Goal: Information Seeking & Learning: Compare options

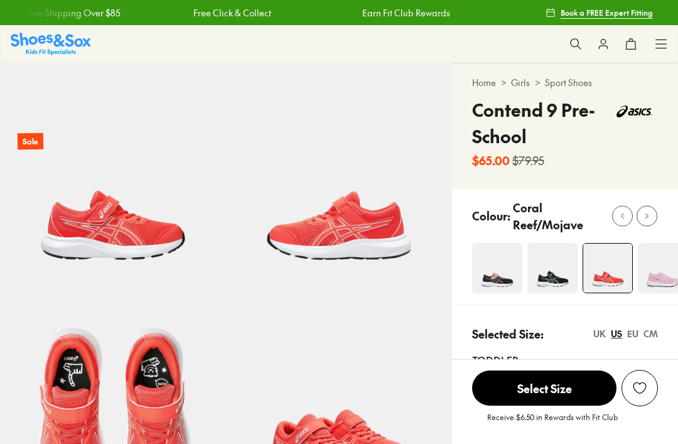
select select "*"
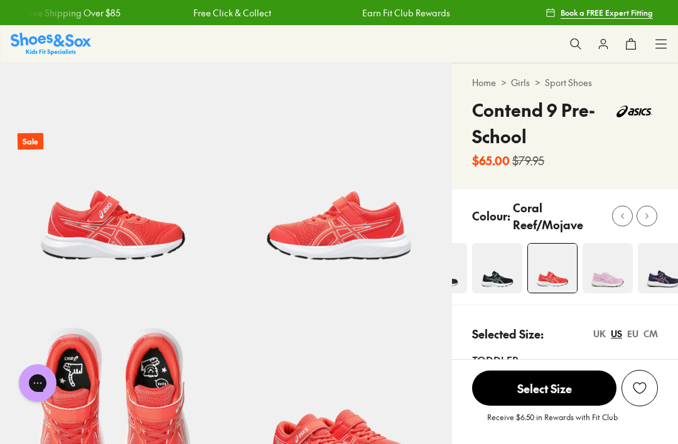
click at [495, 278] on img at bounding box center [497, 268] width 50 height 50
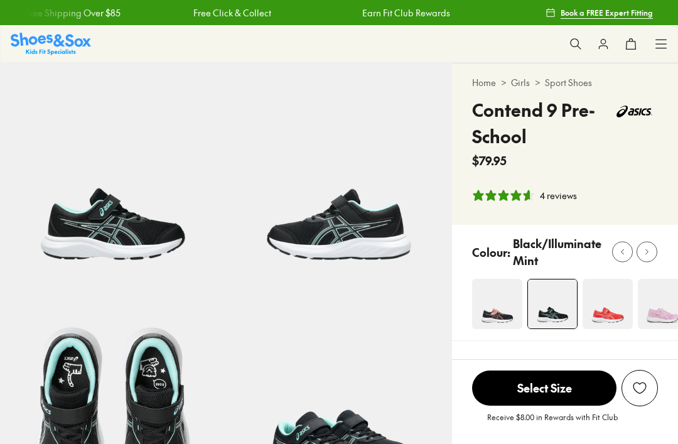
select select "*"
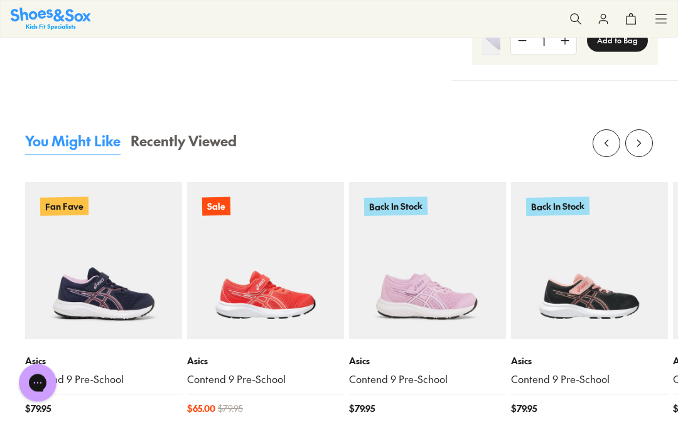
scroll to position [1251, 0]
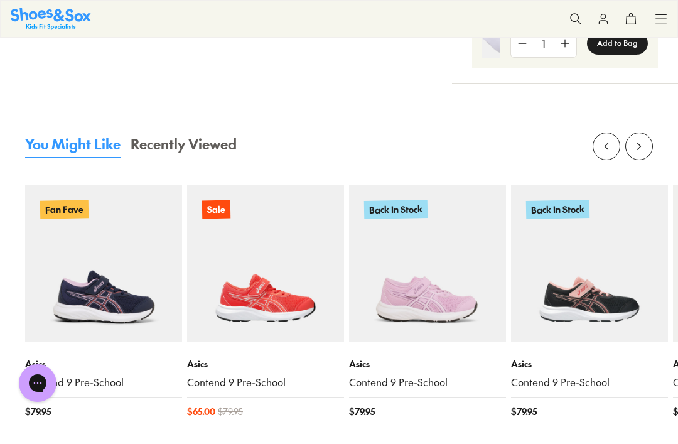
click at [113, 296] on img at bounding box center [103, 263] width 157 height 157
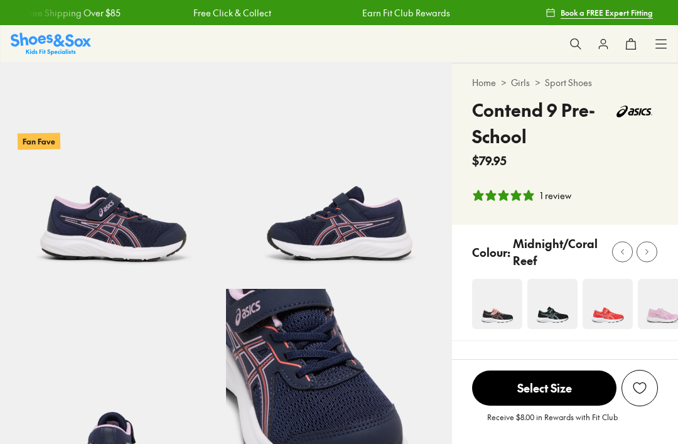
select select "*"
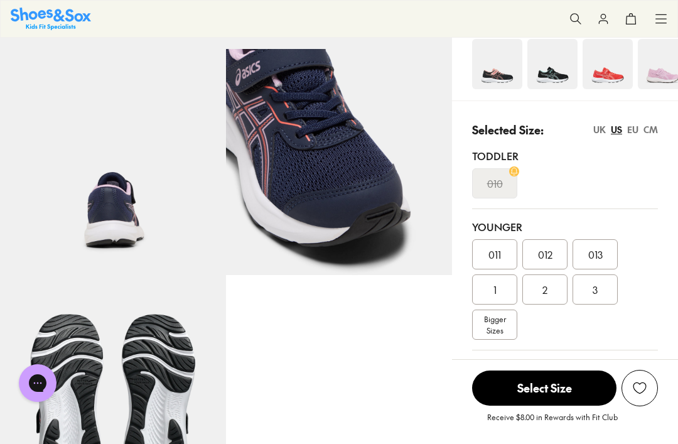
scroll to position [240, 0]
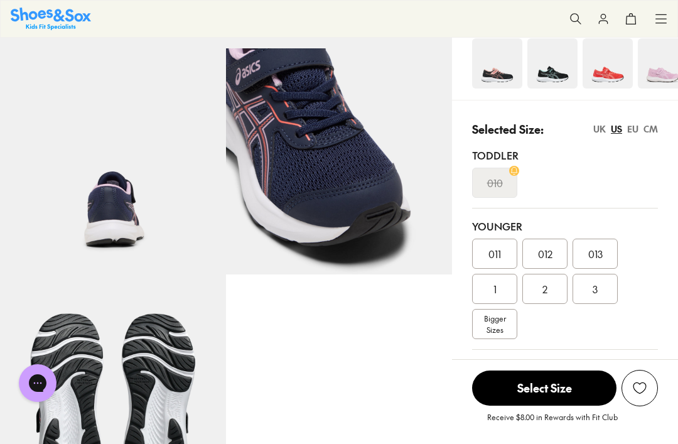
click at [545, 292] on span "2" at bounding box center [544, 288] width 5 height 15
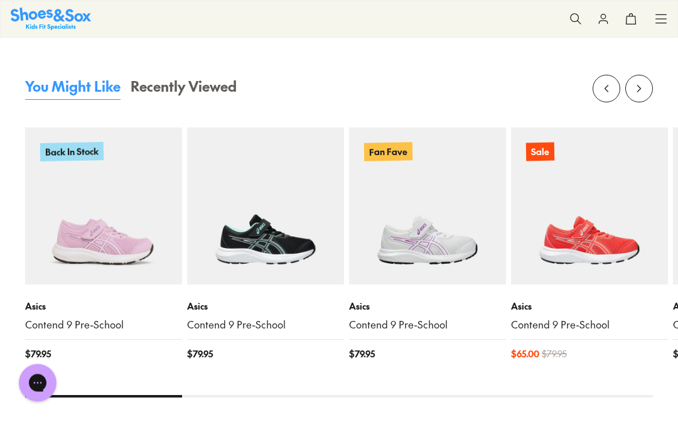
scroll to position [1299, 0]
click at [144, 268] on img at bounding box center [103, 205] width 157 height 157
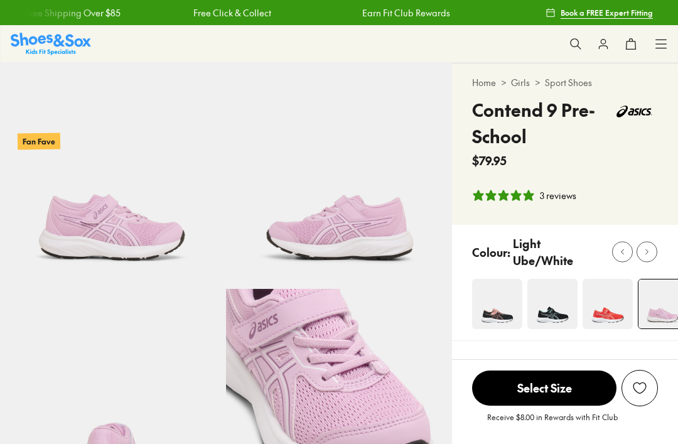
select select "*"
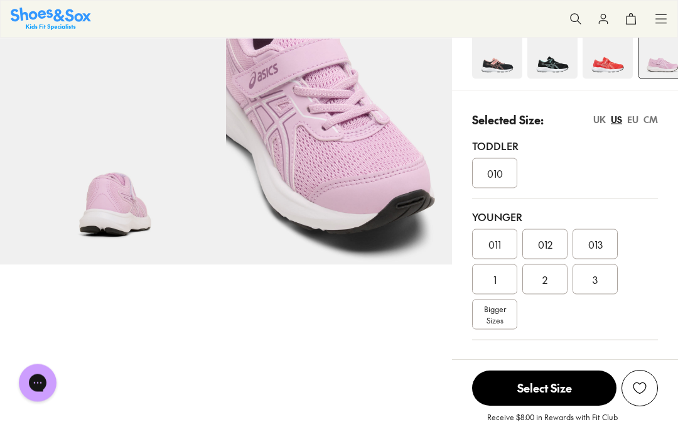
scroll to position [256, 0]
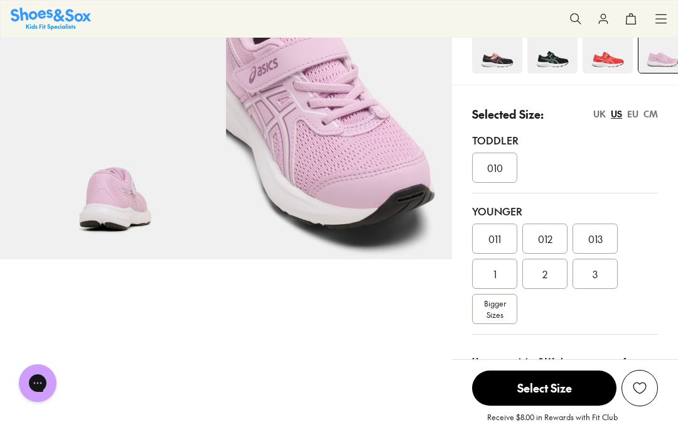
click at [549, 273] on div "2" at bounding box center [544, 274] width 45 height 30
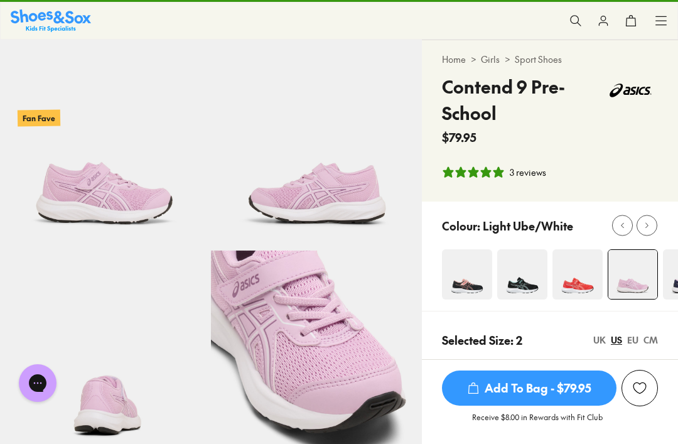
scroll to position [21, 0]
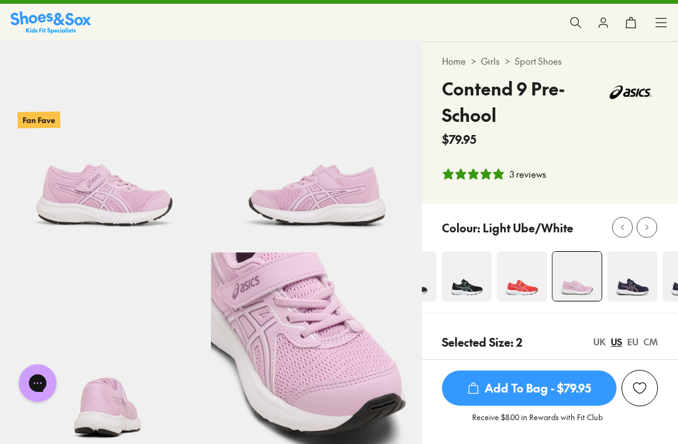
click at [555, 293] on img at bounding box center [577, 276] width 49 height 49
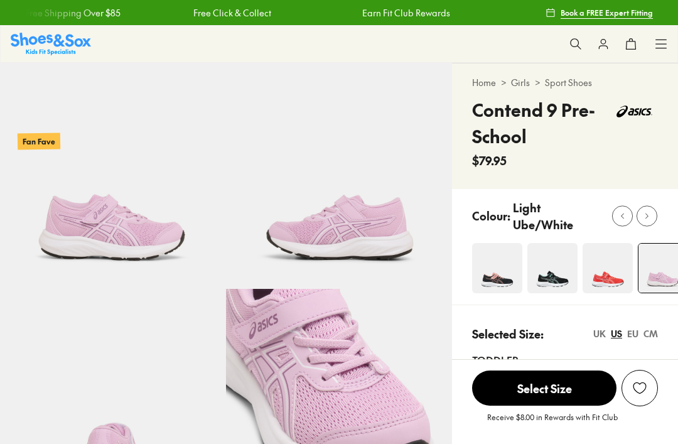
select select "*"
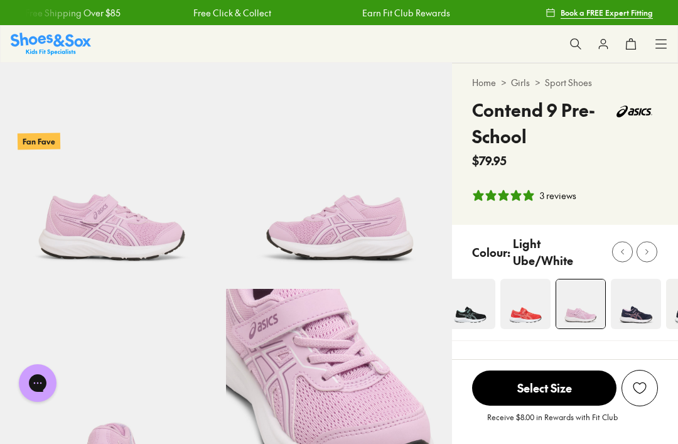
click at [637, 309] on img at bounding box center [636, 304] width 50 height 50
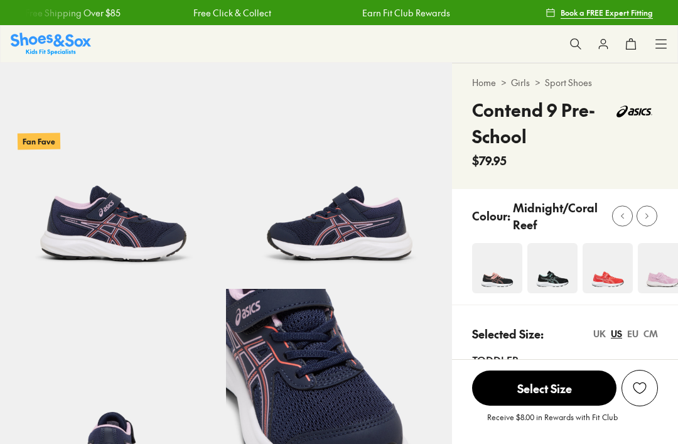
select select "*"
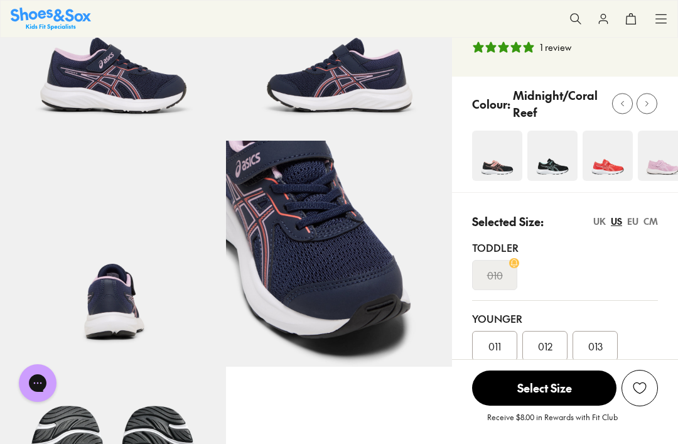
scroll to position [149, 0]
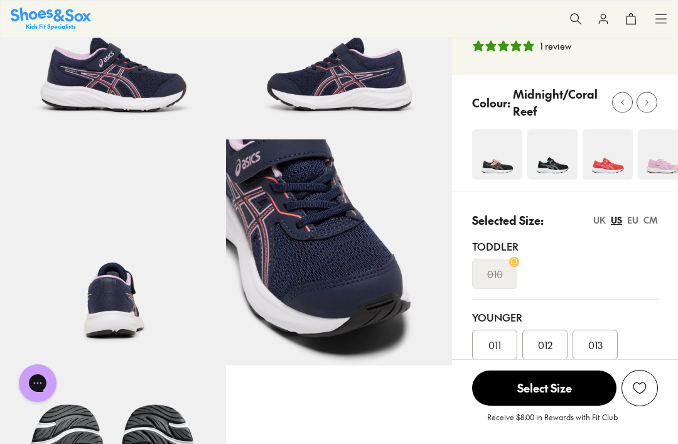
click at [545, 387] on span "2" at bounding box center [544, 379] width 5 height 15
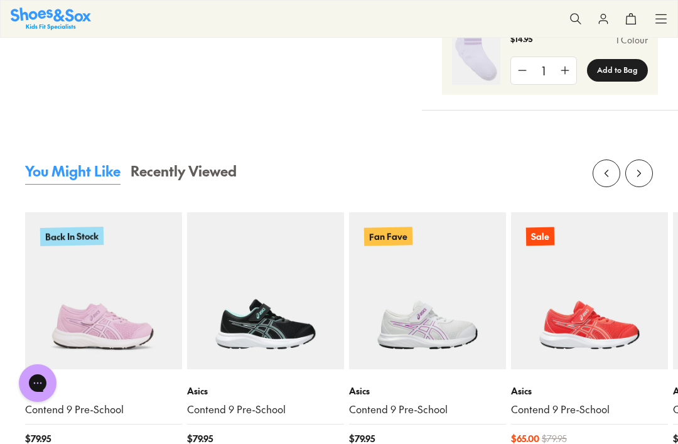
scroll to position [1213, 0]
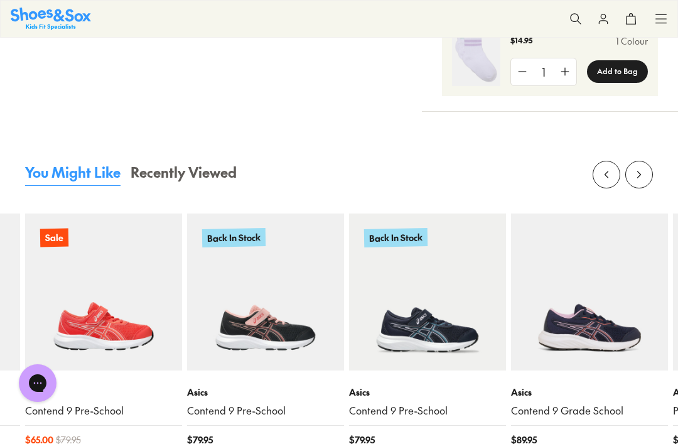
click at [607, 300] on img at bounding box center [589, 291] width 157 height 157
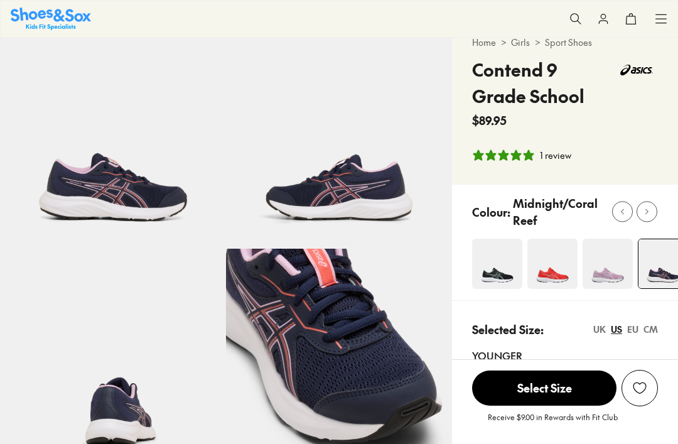
scroll to position [237, 0]
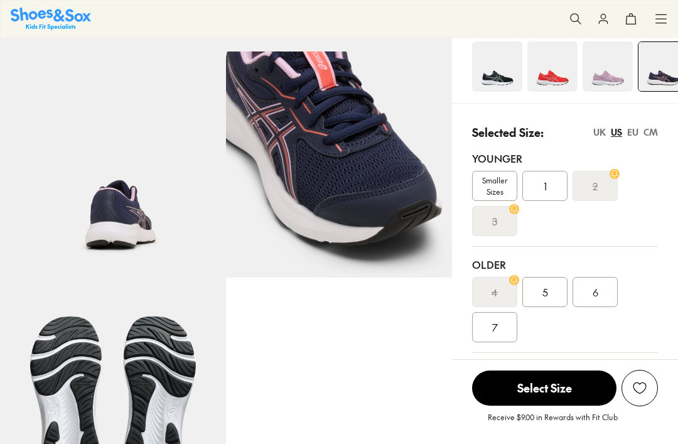
select select "*"
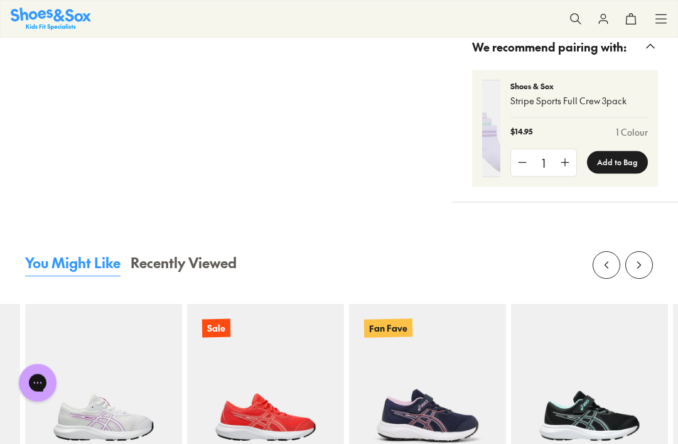
scroll to position [1133, 0]
click at [610, 357] on img at bounding box center [589, 382] width 157 height 157
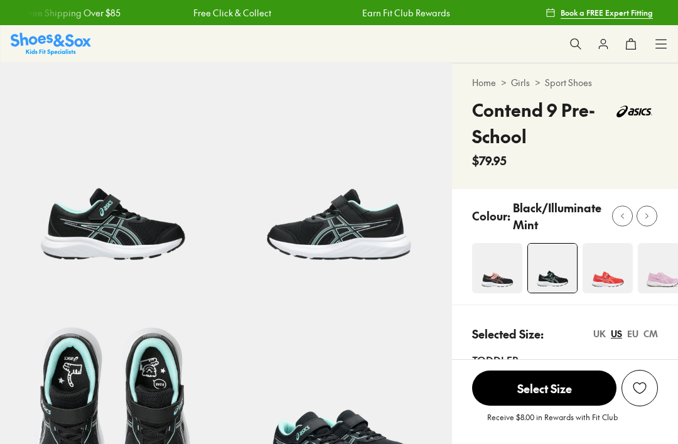
select select "*"
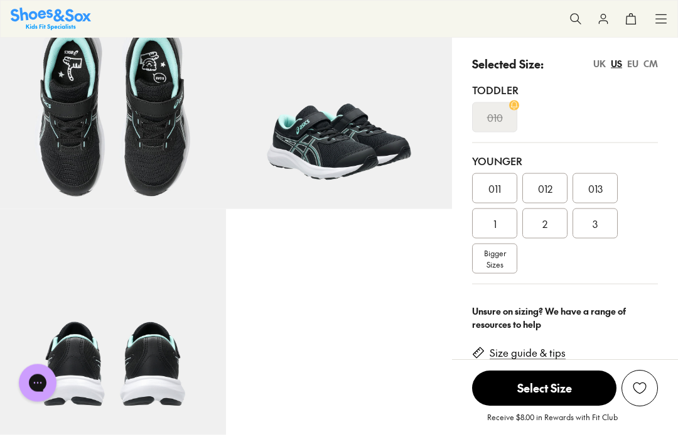
scroll to position [299, 0]
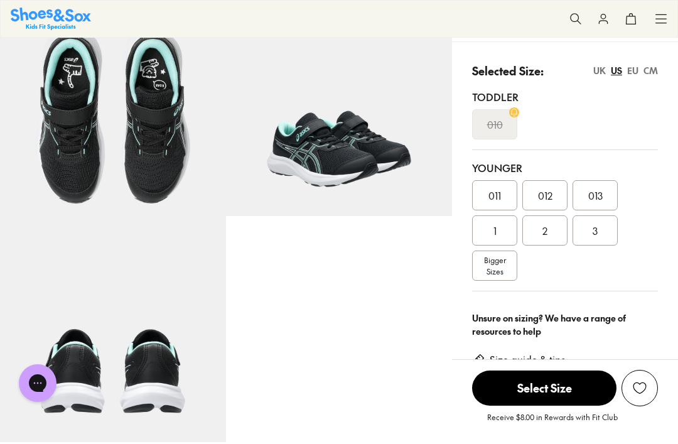
click at [548, 235] on div "2" at bounding box center [544, 230] width 45 height 30
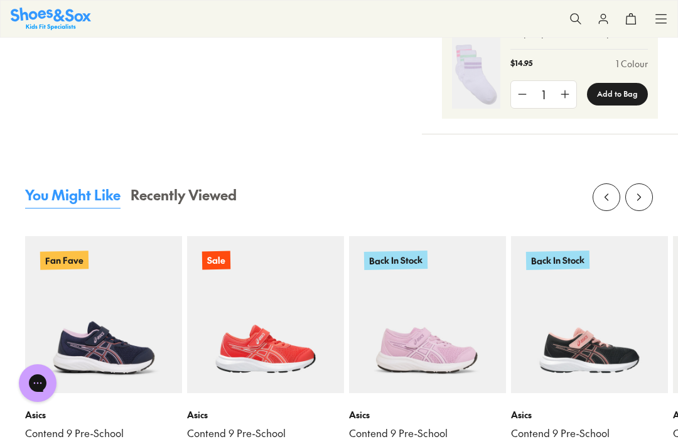
scroll to position [1192, 0]
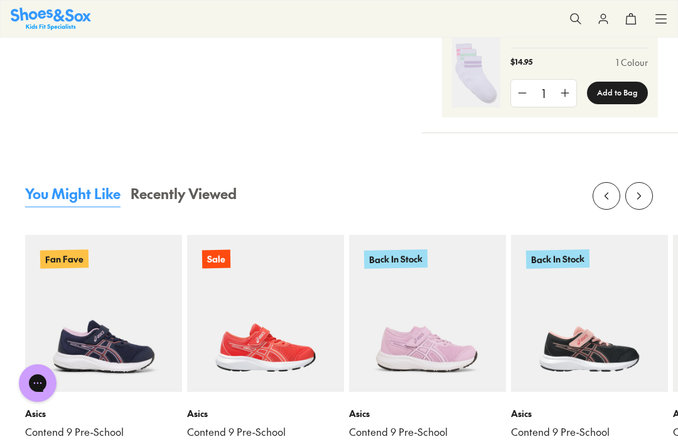
click at [146, 362] on img at bounding box center [103, 313] width 157 height 157
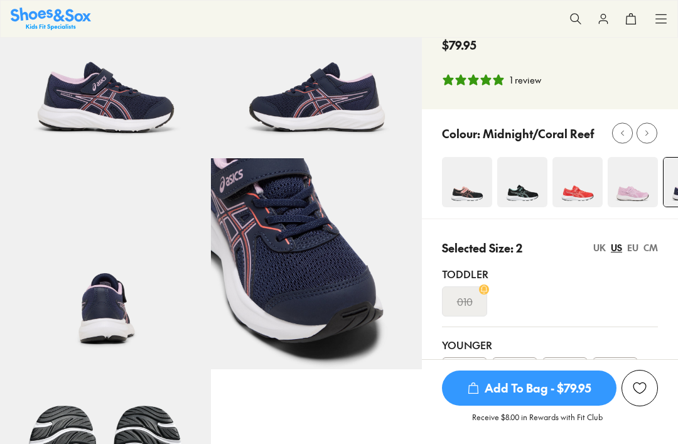
select select "*"
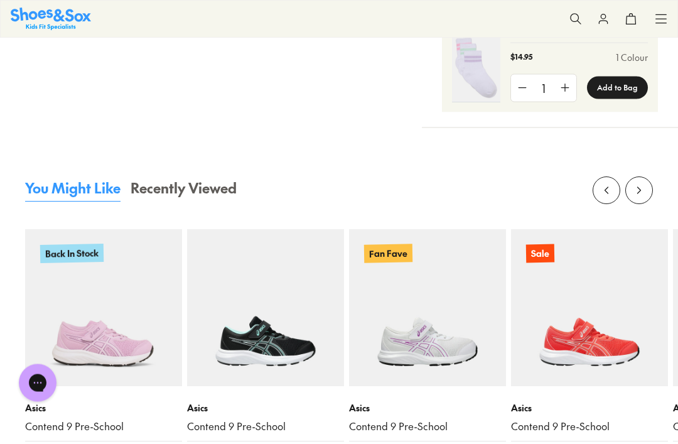
scroll to position [1198, 0]
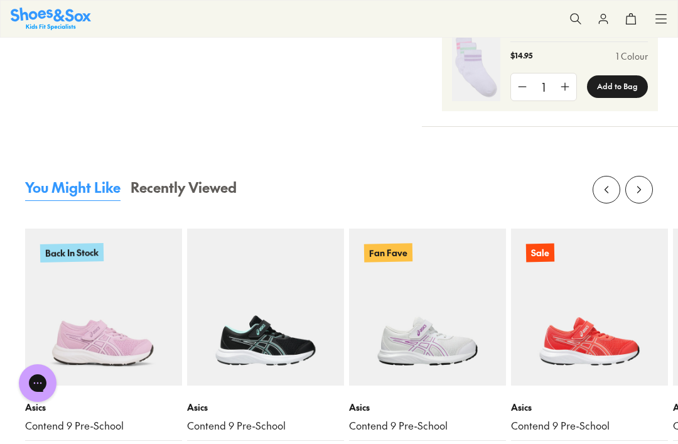
click at [603, 343] on img at bounding box center [589, 307] width 157 height 157
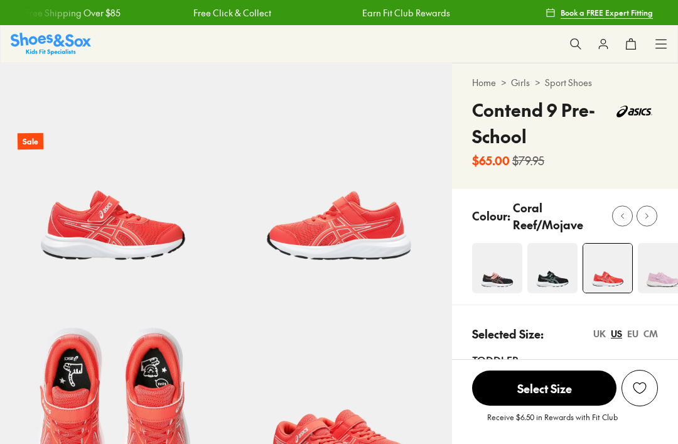
select select "*"
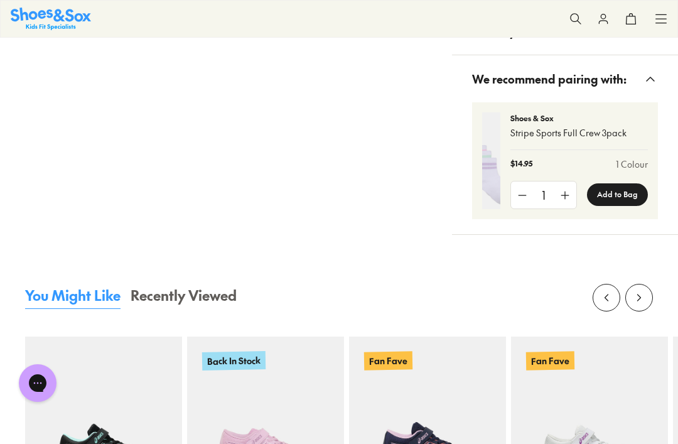
scroll to position [1271, 0]
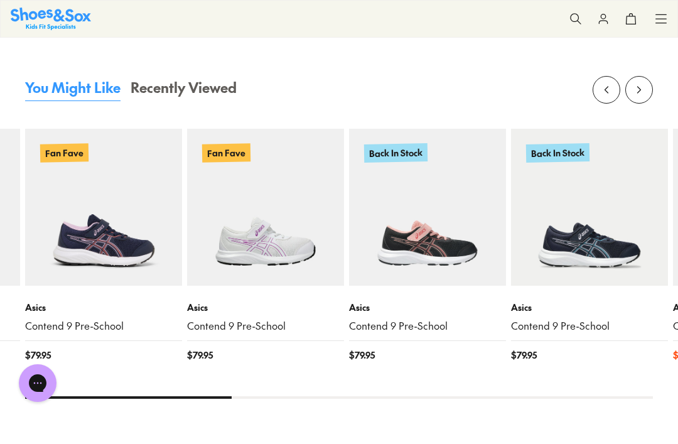
click at [463, 229] on img at bounding box center [427, 207] width 157 height 157
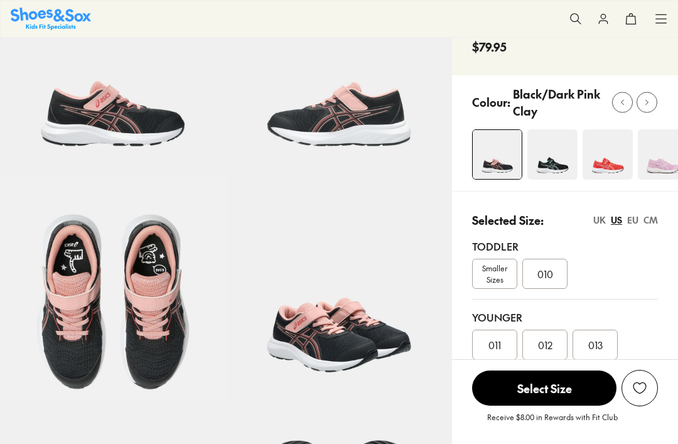
scroll to position [1212, 0]
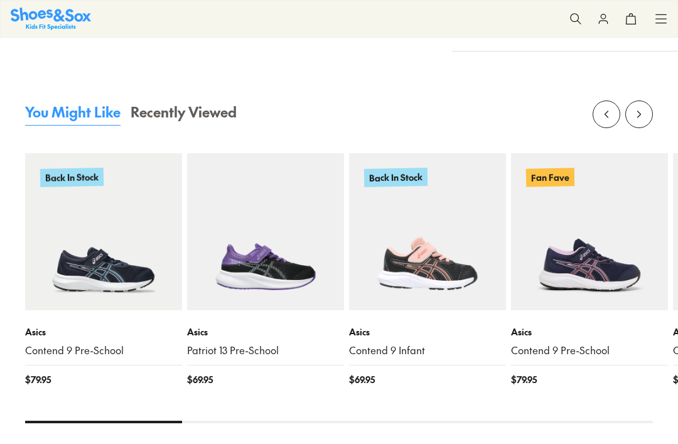
select select "*"
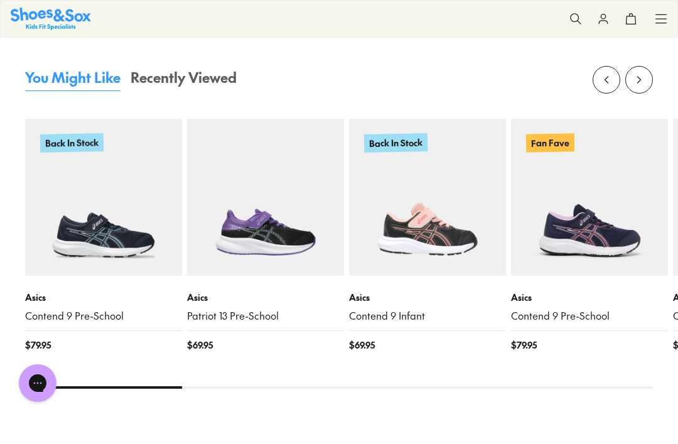
scroll to position [0, 0]
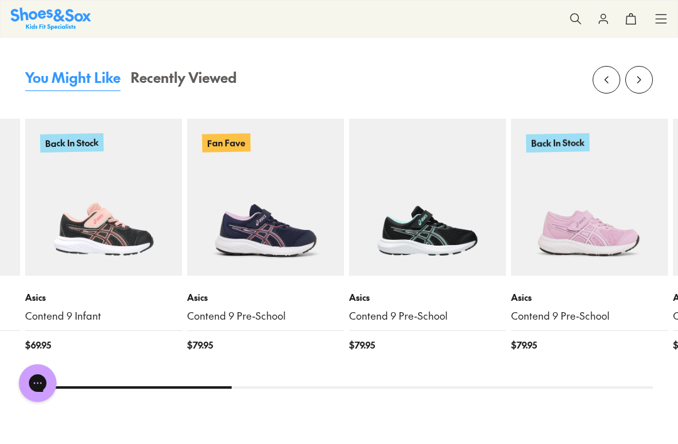
click at [445, 205] on img at bounding box center [427, 197] width 157 height 157
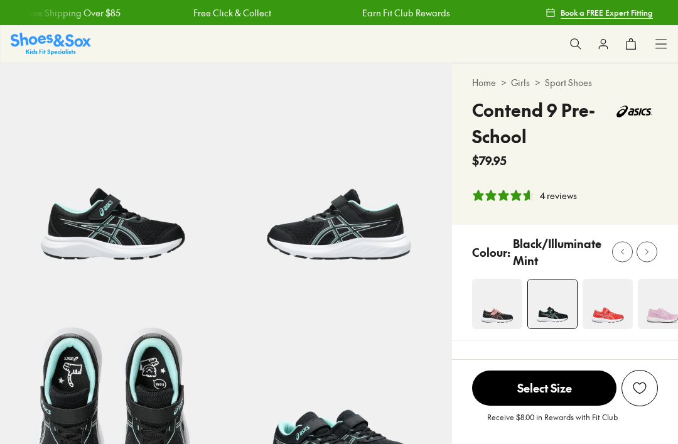
select select "*"
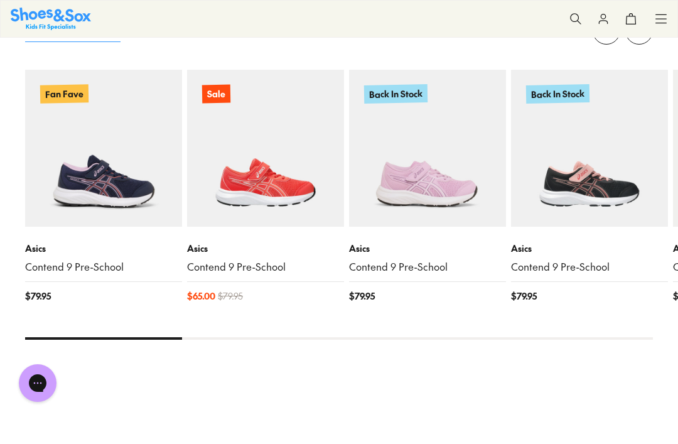
scroll to position [1368, 0]
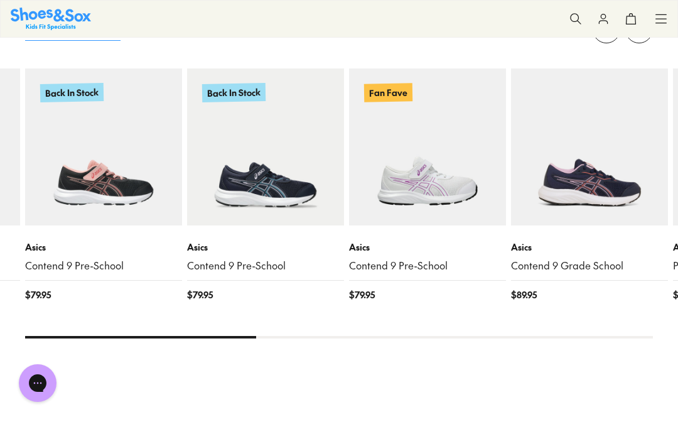
click at [453, 208] on img at bounding box center [427, 146] width 157 height 157
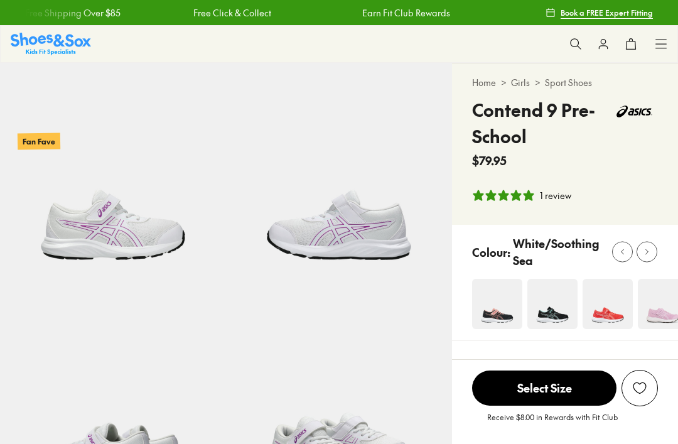
select select "*"
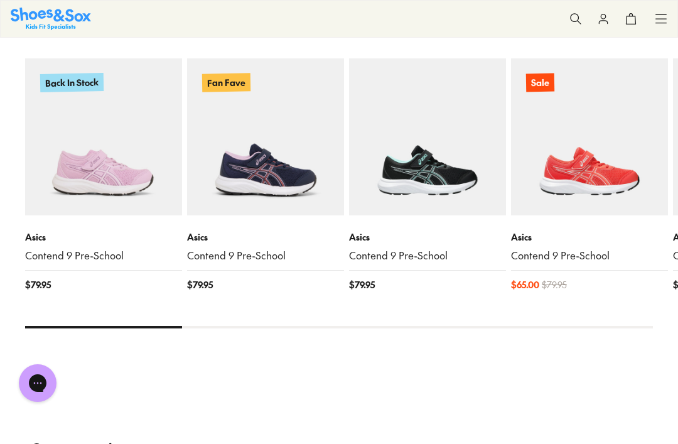
scroll to position [1380, 0]
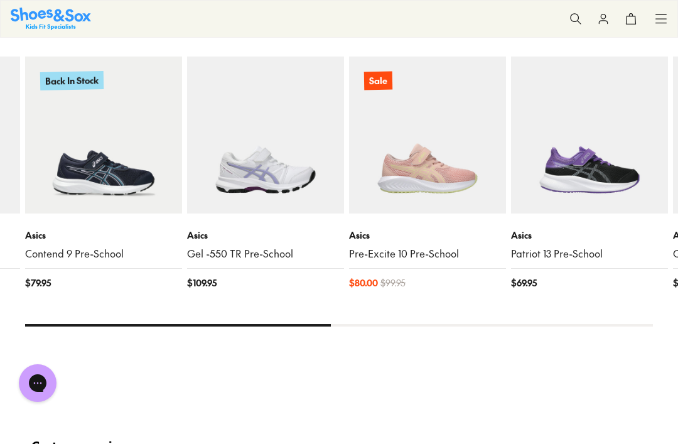
click at [490, 218] on div "Asics Pre-Excite 10 Pre-School $ 80.00 $ 99.95" at bounding box center [427, 258] width 157 height 91
click at [601, 208] on img at bounding box center [589, 135] width 157 height 157
click at [610, 166] on img at bounding box center [589, 135] width 157 height 157
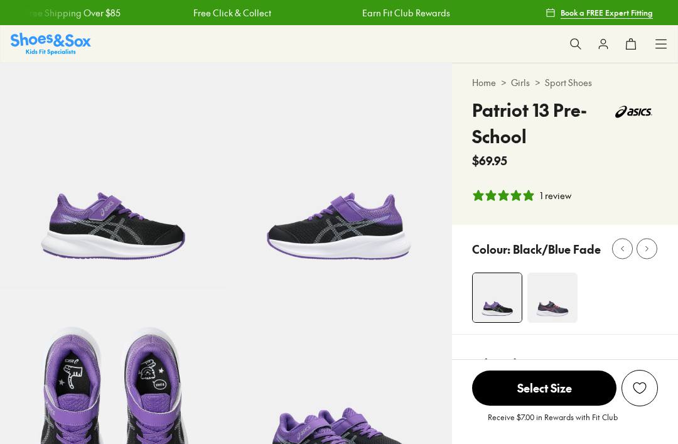
select select "*"
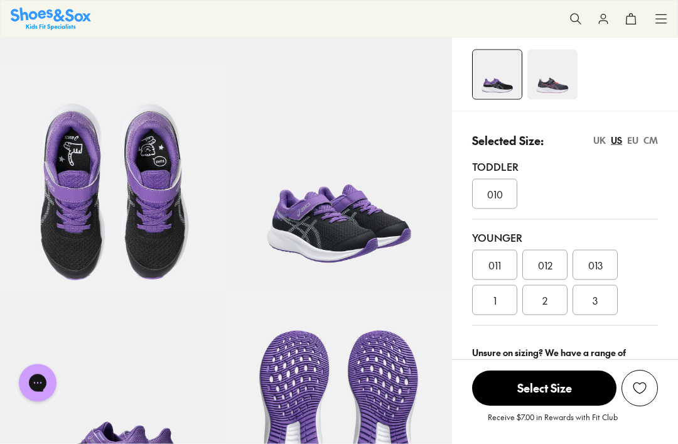
scroll to position [224, 0]
click at [554, 311] on div "2" at bounding box center [544, 299] width 45 height 30
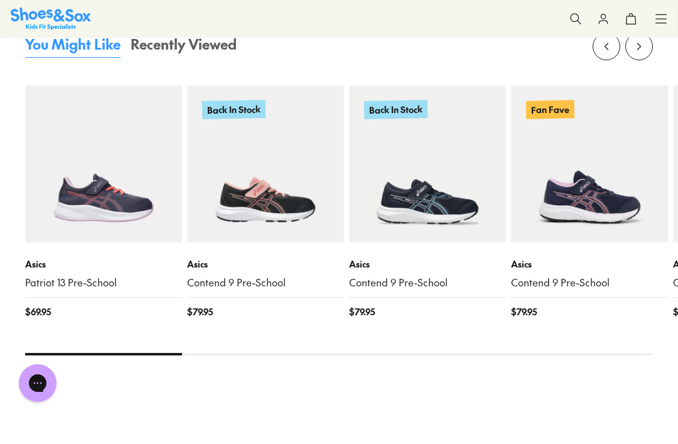
scroll to position [1275, 0]
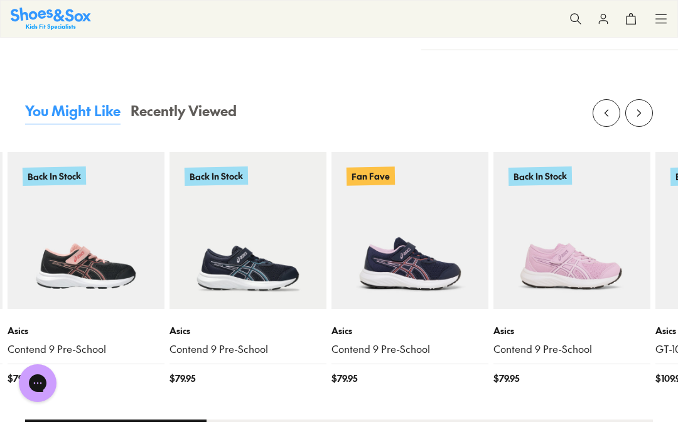
click at [645, 256] on img at bounding box center [571, 230] width 157 height 157
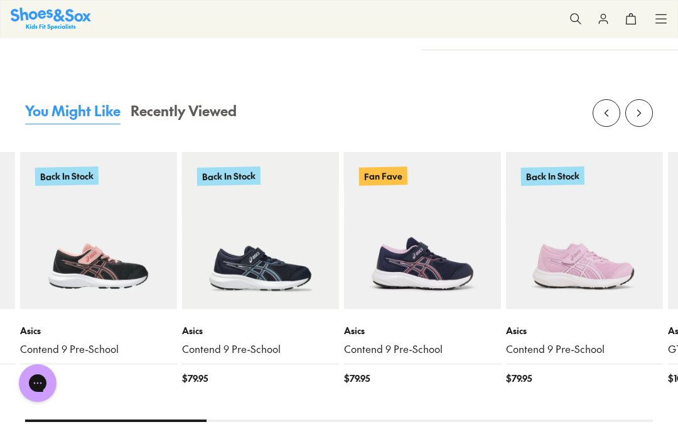
click at [608, 259] on img at bounding box center [584, 230] width 157 height 157
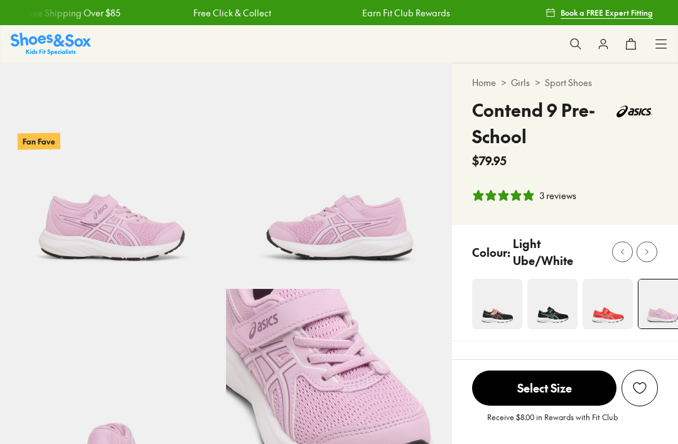
select select "*"
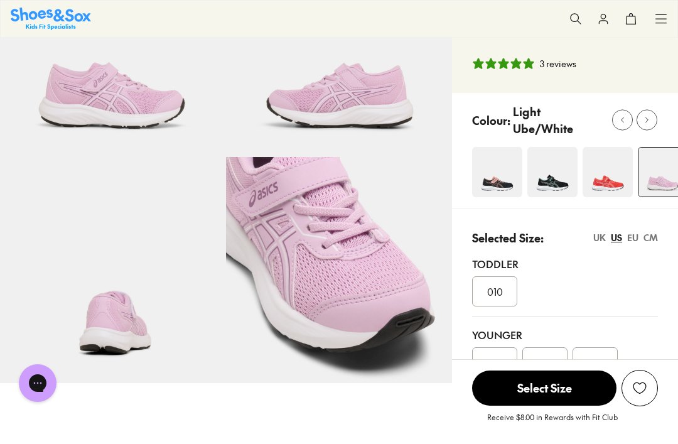
scroll to position [131, 0]
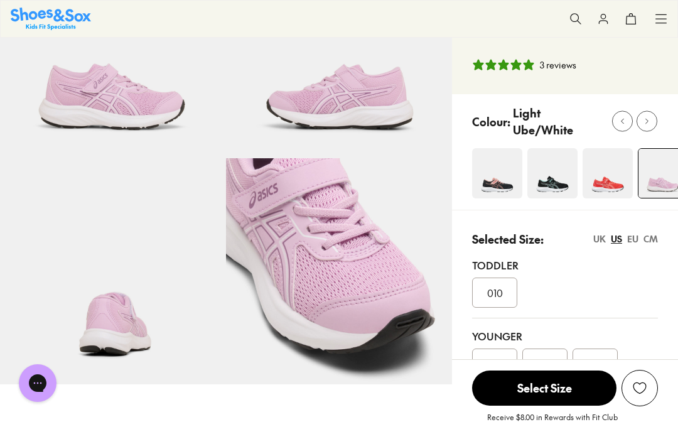
click at [603, 232] on div "UK" at bounding box center [599, 238] width 13 height 13
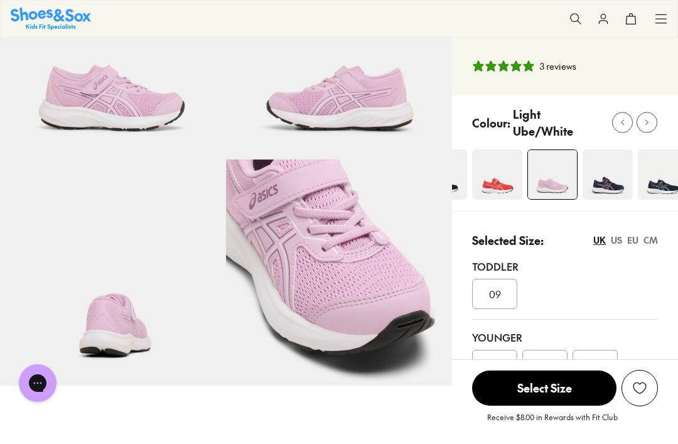
scroll to position [127, 0]
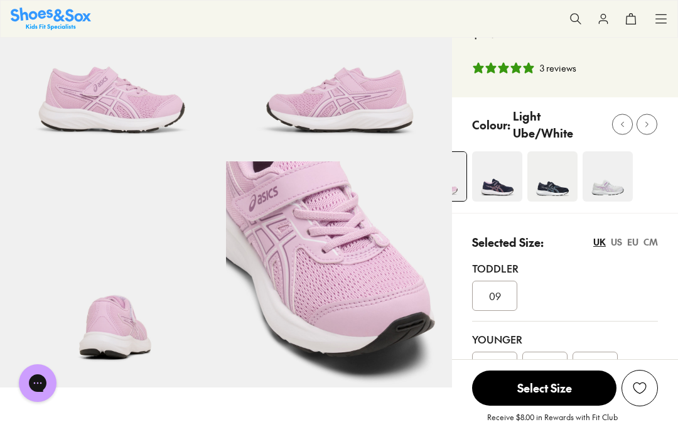
click at [604, 188] on img at bounding box center [608, 176] width 50 height 50
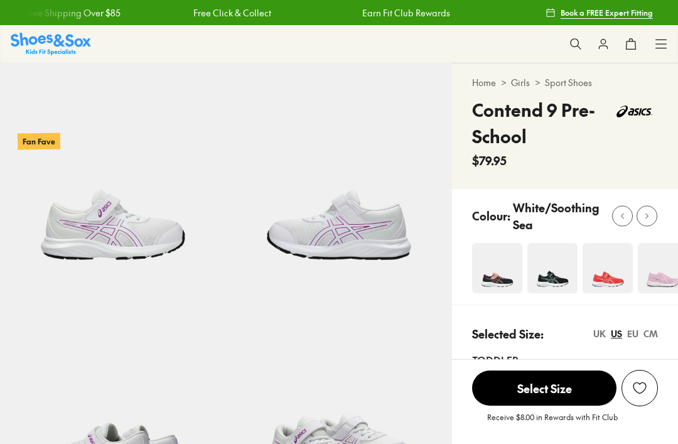
select select "*"
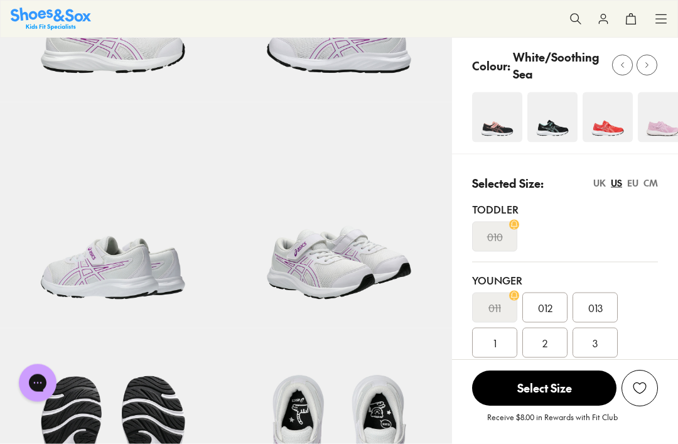
scroll to position [181, 0]
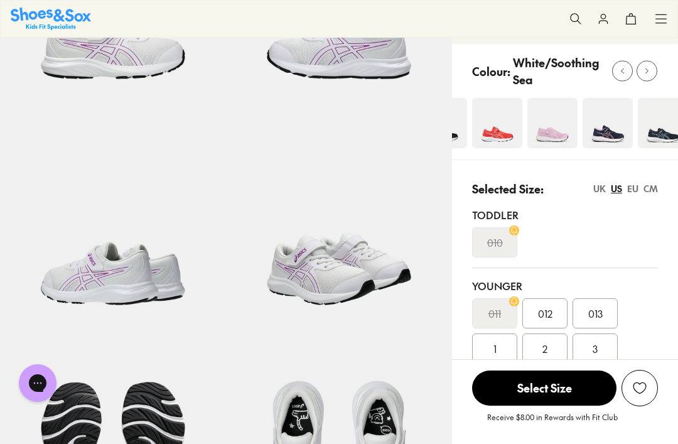
click at [657, 144] on img at bounding box center [663, 123] width 50 height 50
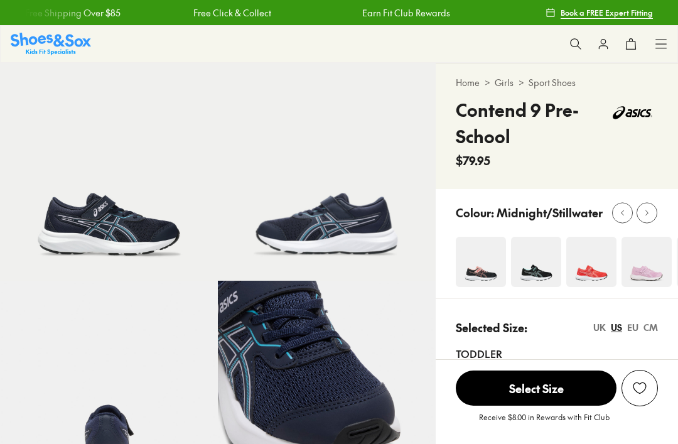
select select "*"
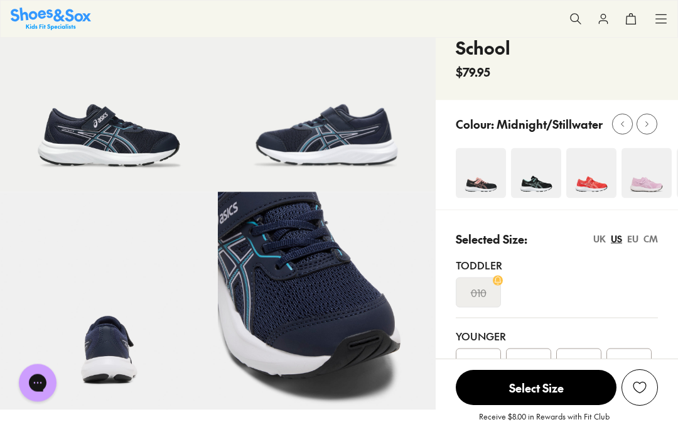
scroll to position [82, 0]
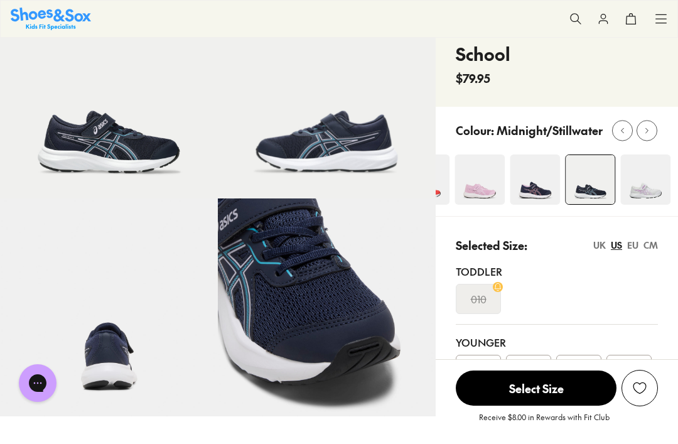
click at [534, 196] on img at bounding box center [535, 179] width 50 height 50
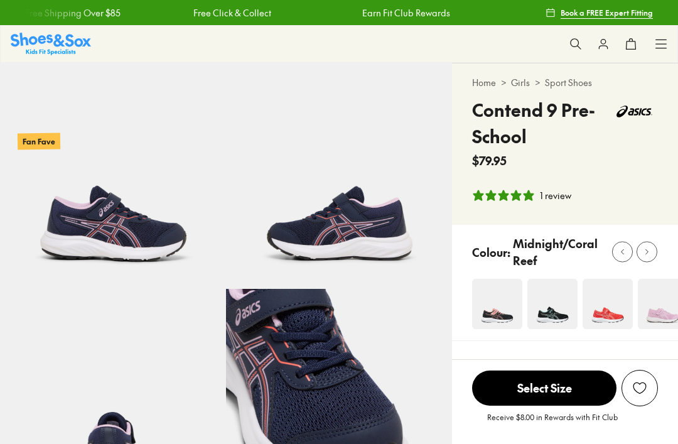
select select "*"
click at [487, 321] on img at bounding box center [497, 304] width 50 height 50
click at [500, 308] on img at bounding box center [497, 304] width 50 height 50
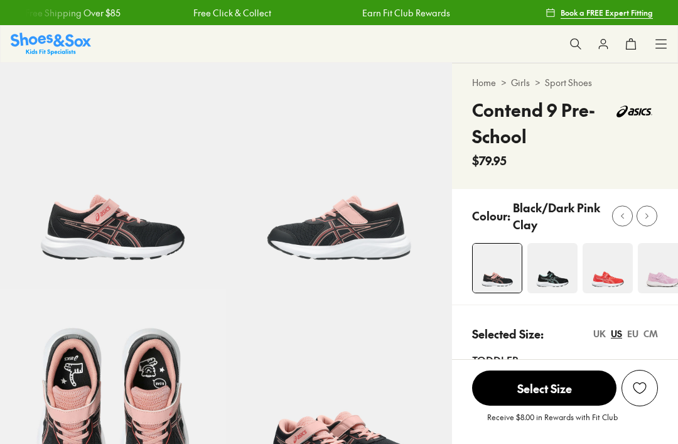
select select "*"
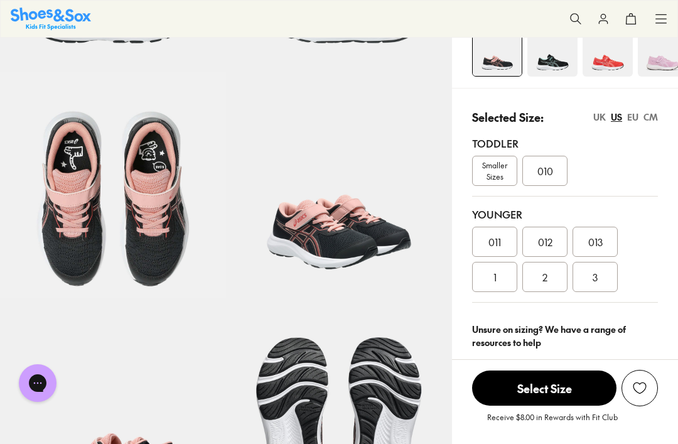
click at [551, 287] on div "2" at bounding box center [544, 277] width 45 height 30
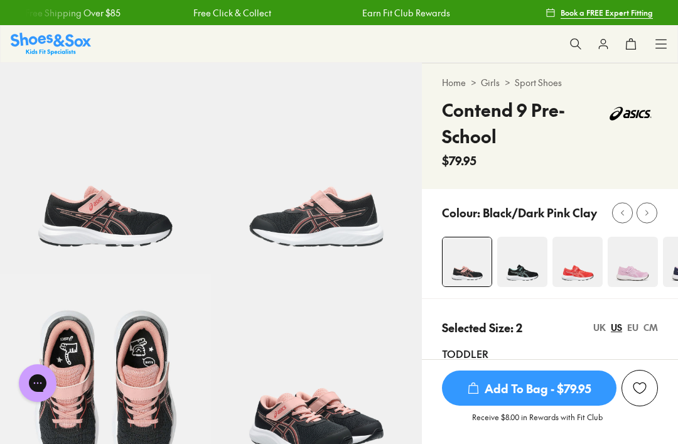
click at [524, 274] on img at bounding box center [522, 262] width 50 height 50
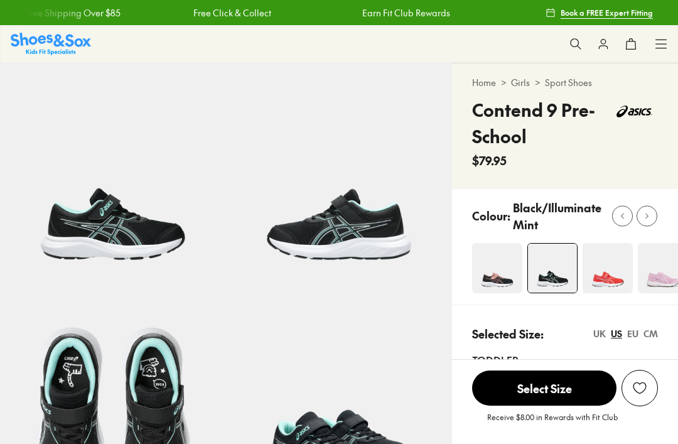
select select "*"
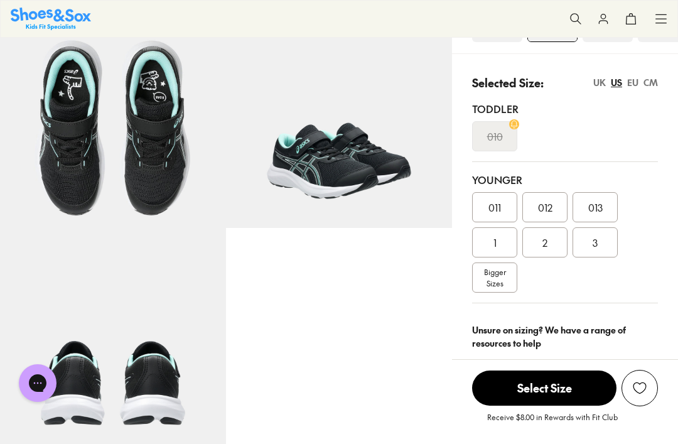
click at [549, 256] on div "2" at bounding box center [544, 242] width 45 height 30
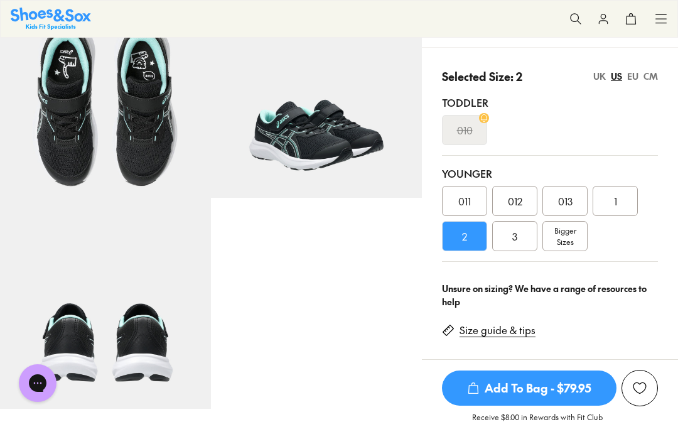
click at [467, 243] on span "2" at bounding box center [464, 236] width 5 height 15
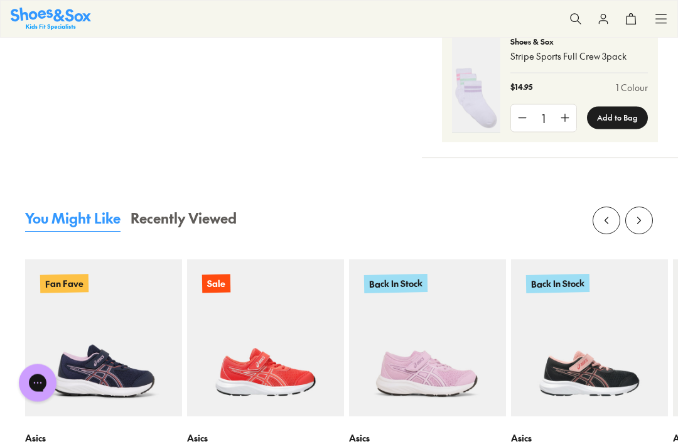
scroll to position [1172, 0]
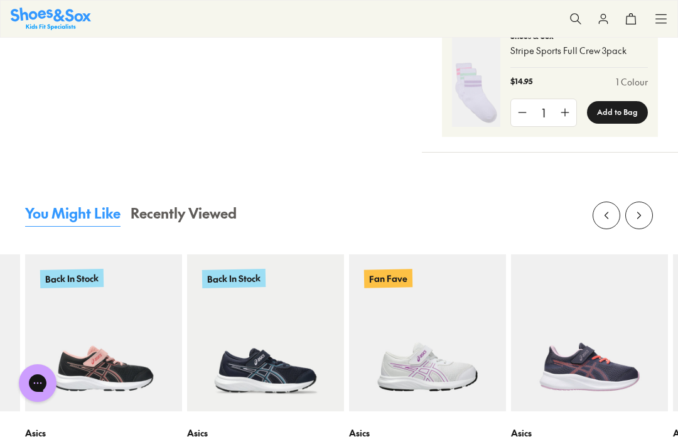
click at [611, 342] on img at bounding box center [589, 332] width 157 height 157
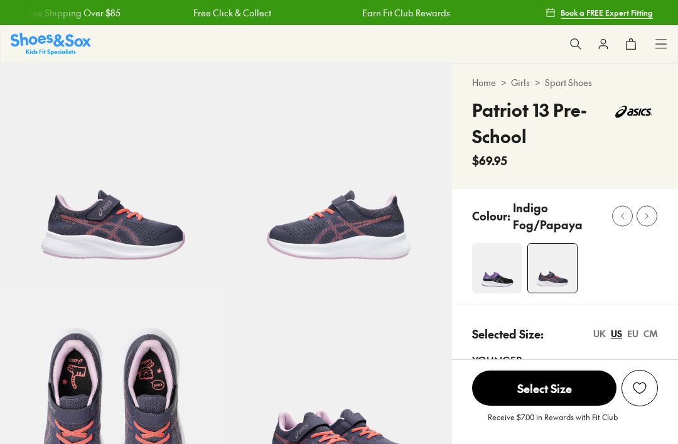
scroll to position [1131, 0]
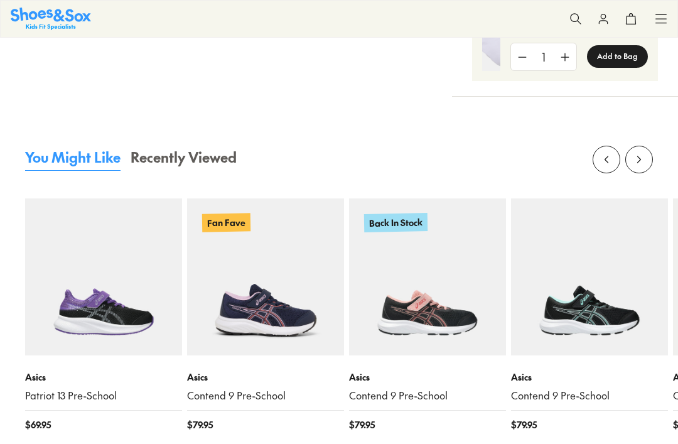
select select "*"
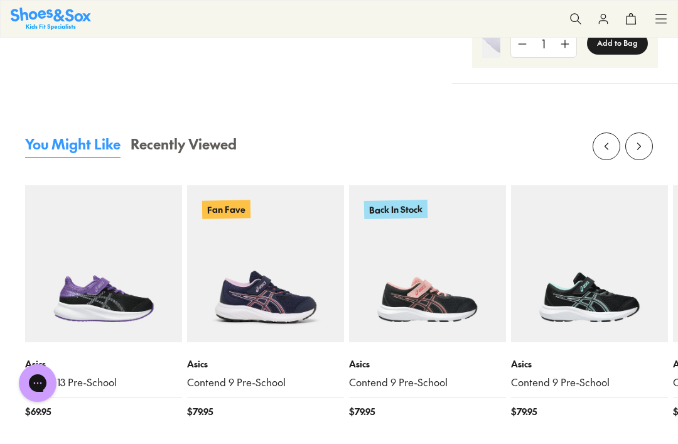
scroll to position [0, 0]
click at [295, 323] on img at bounding box center [265, 263] width 157 height 157
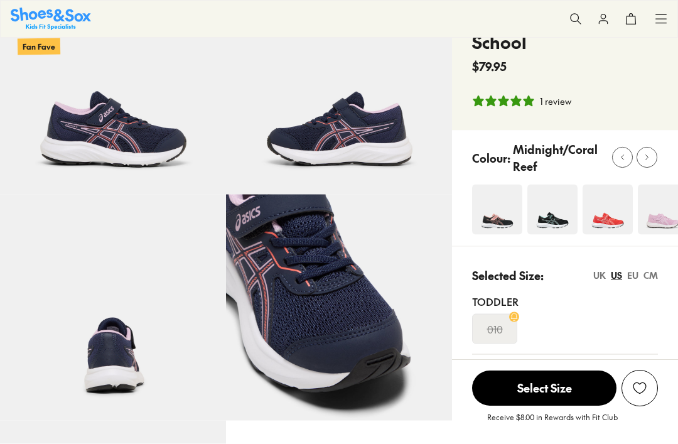
scroll to position [224, 0]
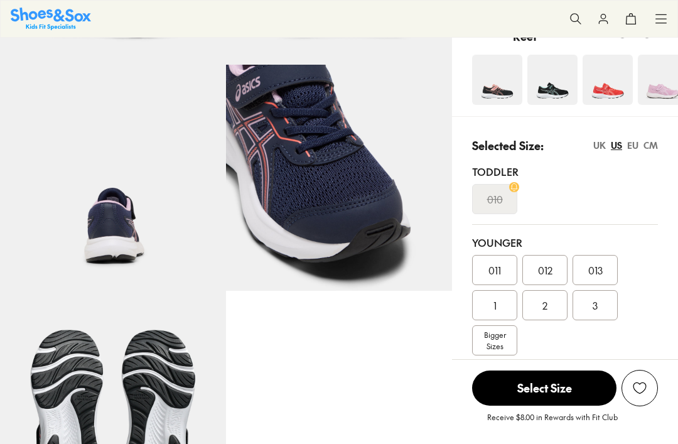
select select "*"
click at [547, 298] on span "2" at bounding box center [544, 305] width 5 height 15
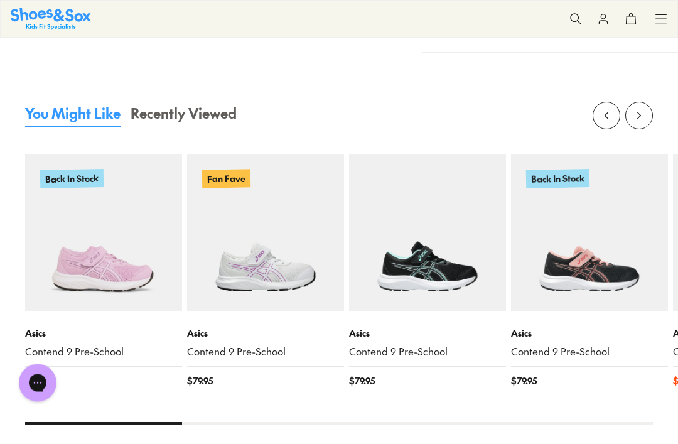
scroll to position [1266, 0]
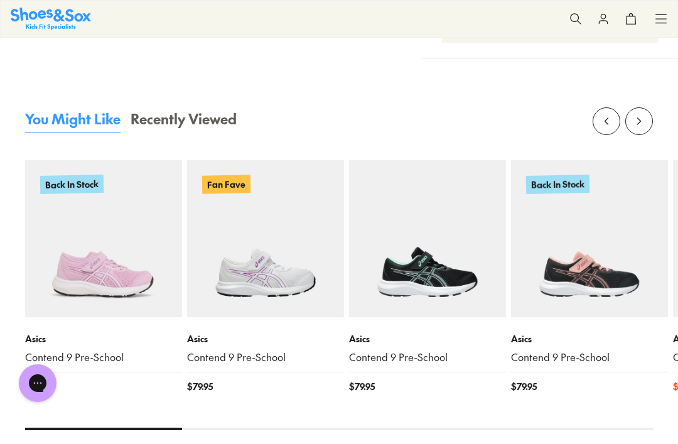
click at [452, 298] on img at bounding box center [427, 238] width 157 height 157
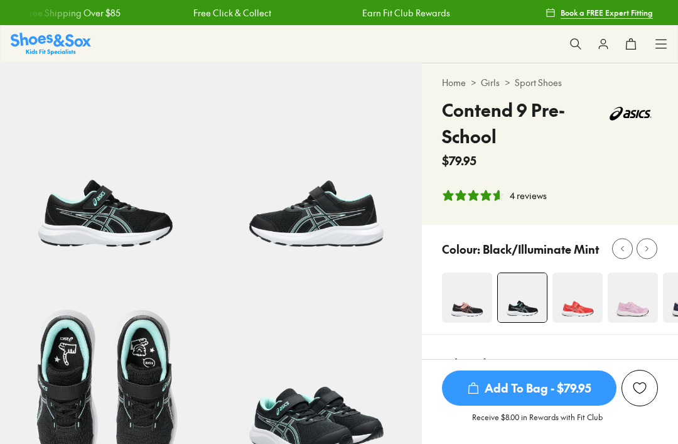
select select "*"
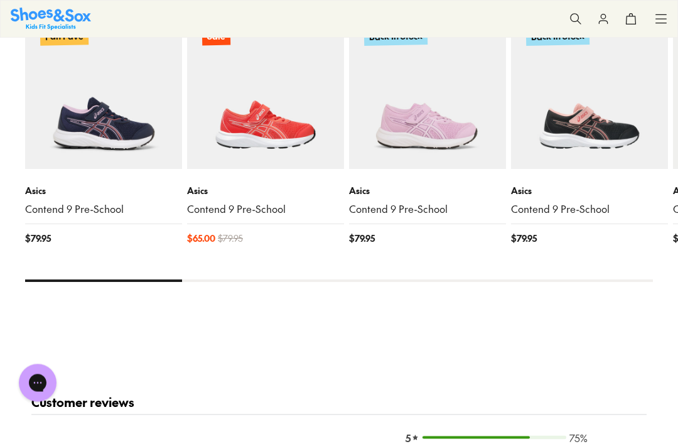
scroll to position [1415, 0]
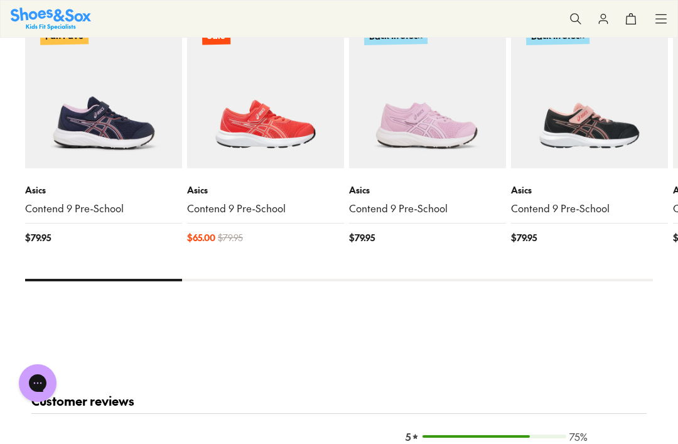
click at [279, 135] on img at bounding box center [265, 89] width 157 height 157
click at [298, 105] on img at bounding box center [265, 89] width 157 height 157
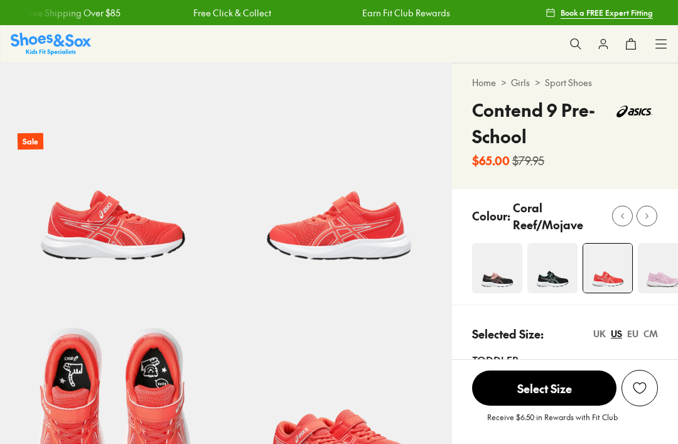
select select "*"
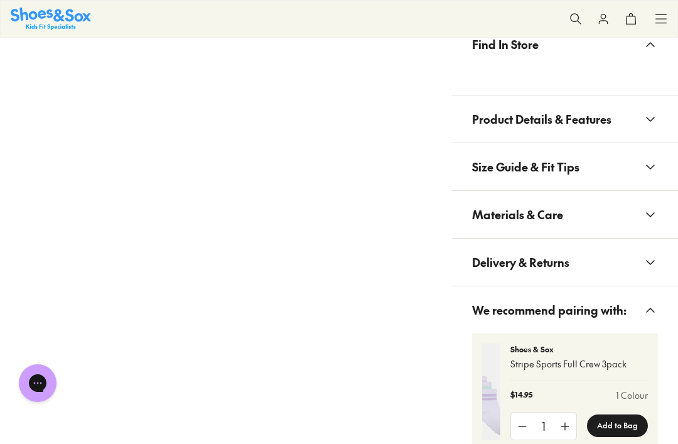
click at [326, 3] on div "Shop All Shop All Shop All New Arrivals Up to 40% Off Sale Online Only Best Sel…" at bounding box center [339, 19] width 678 height 38
